Goal: Task Accomplishment & Management: Use online tool/utility

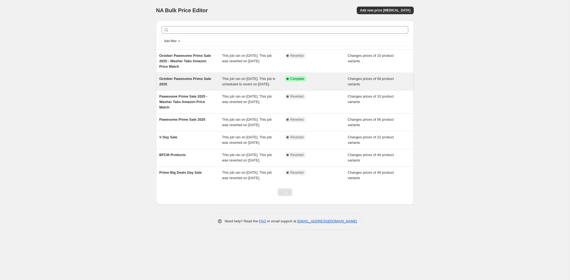
click at [210, 87] on div "October Pawesome Prime Sale 2025" at bounding box center [190, 81] width 63 height 11
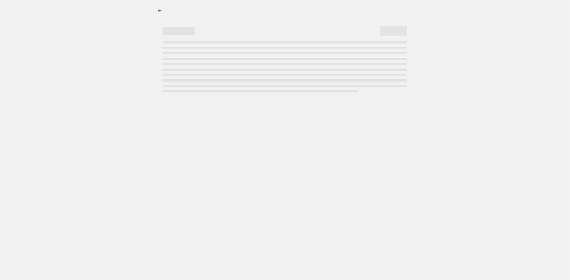
select select "product_status"
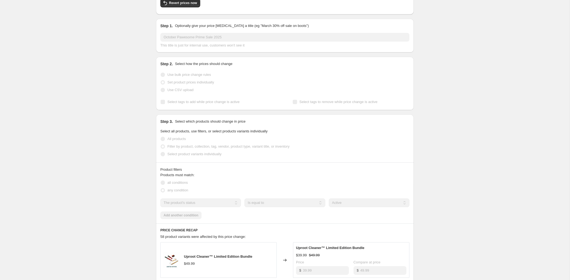
scroll to position [30, 0]
